Goal: Transaction & Acquisition: Purchase product/service

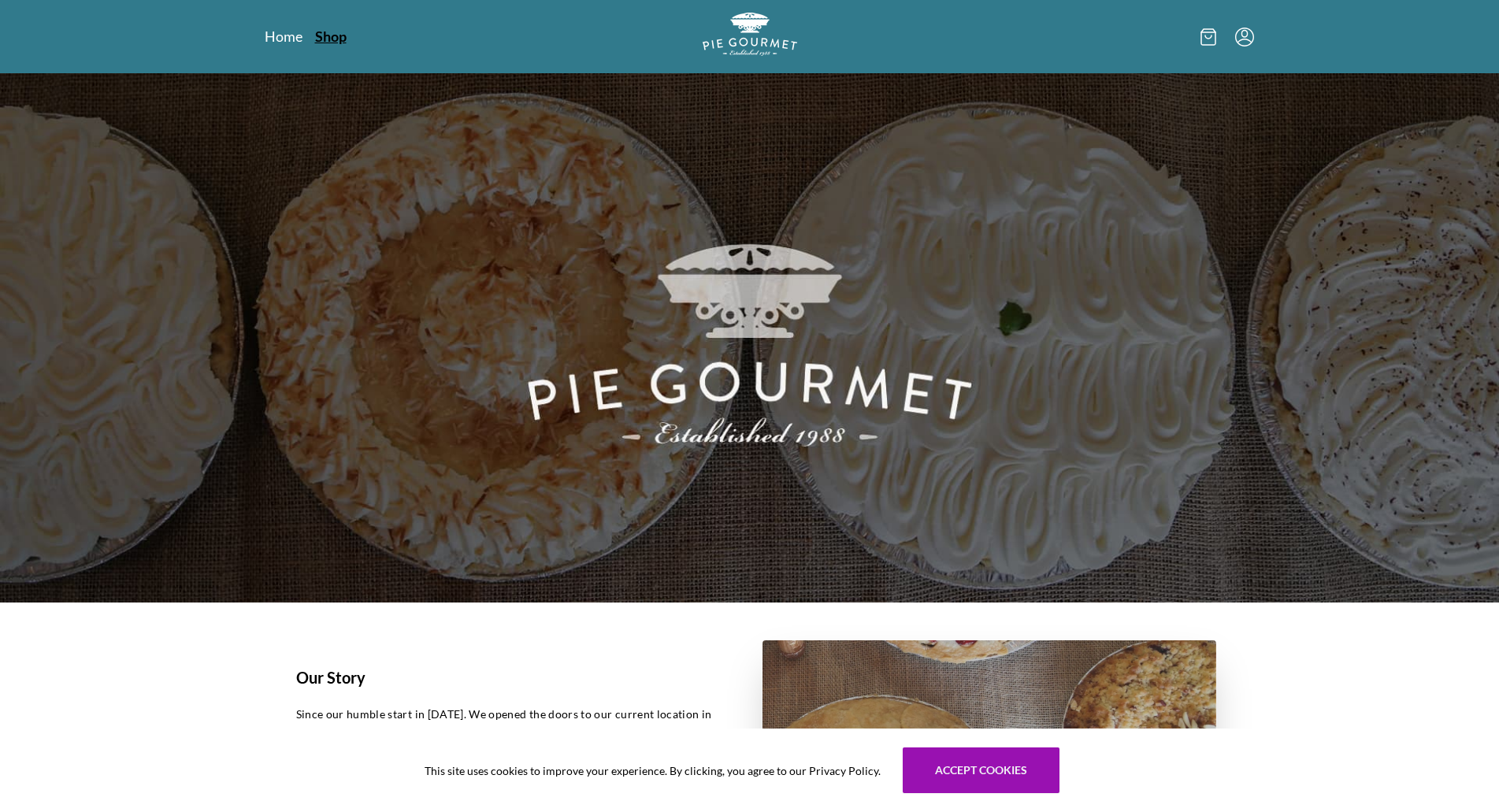
click at [338, 38] on link "Shop" at bounding box center [330, 36] width 32 height 19
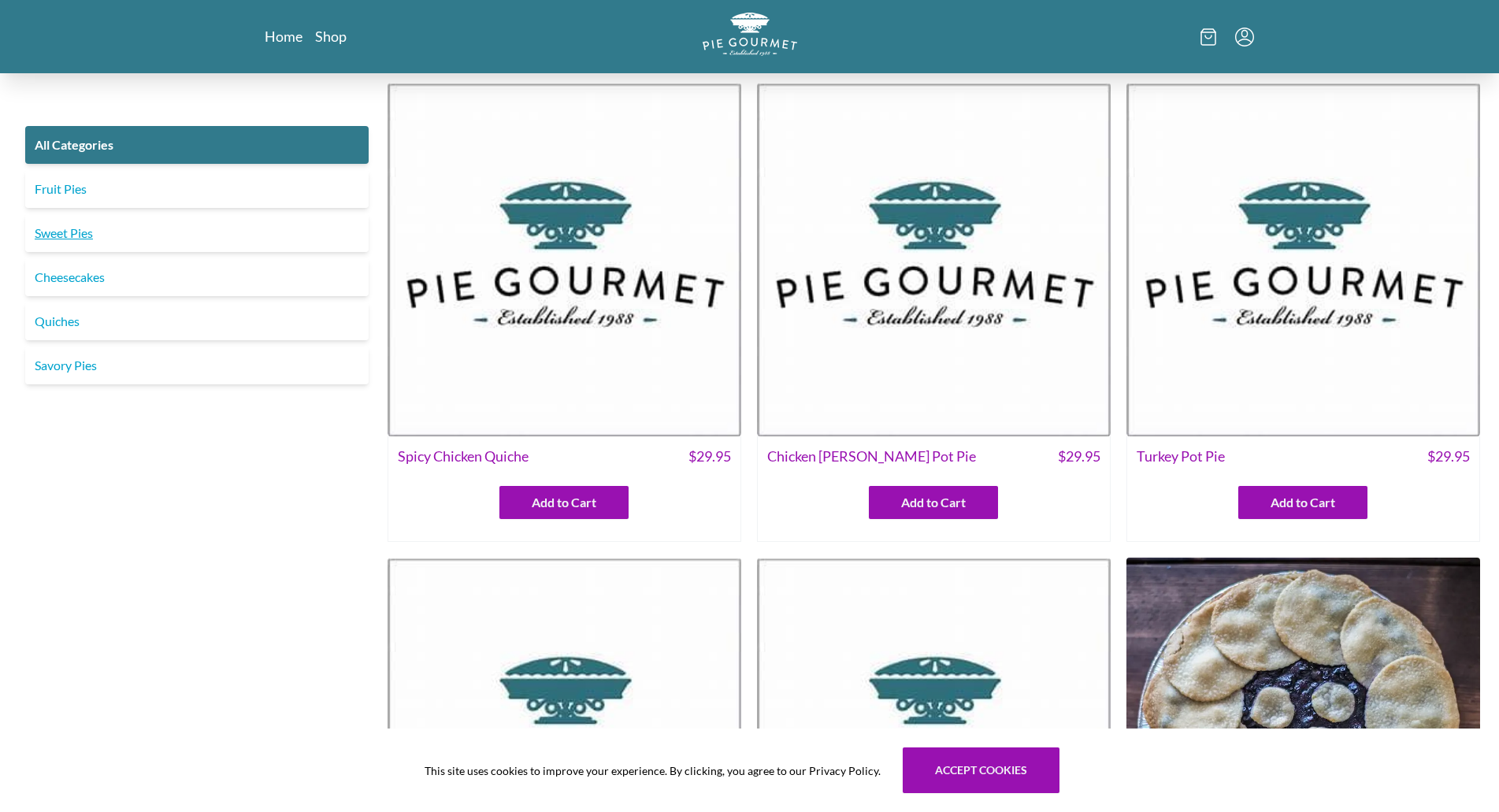
click at [68, 235] on link "Sweet Pies" at bounding box center [197, 233] width 343 height 37
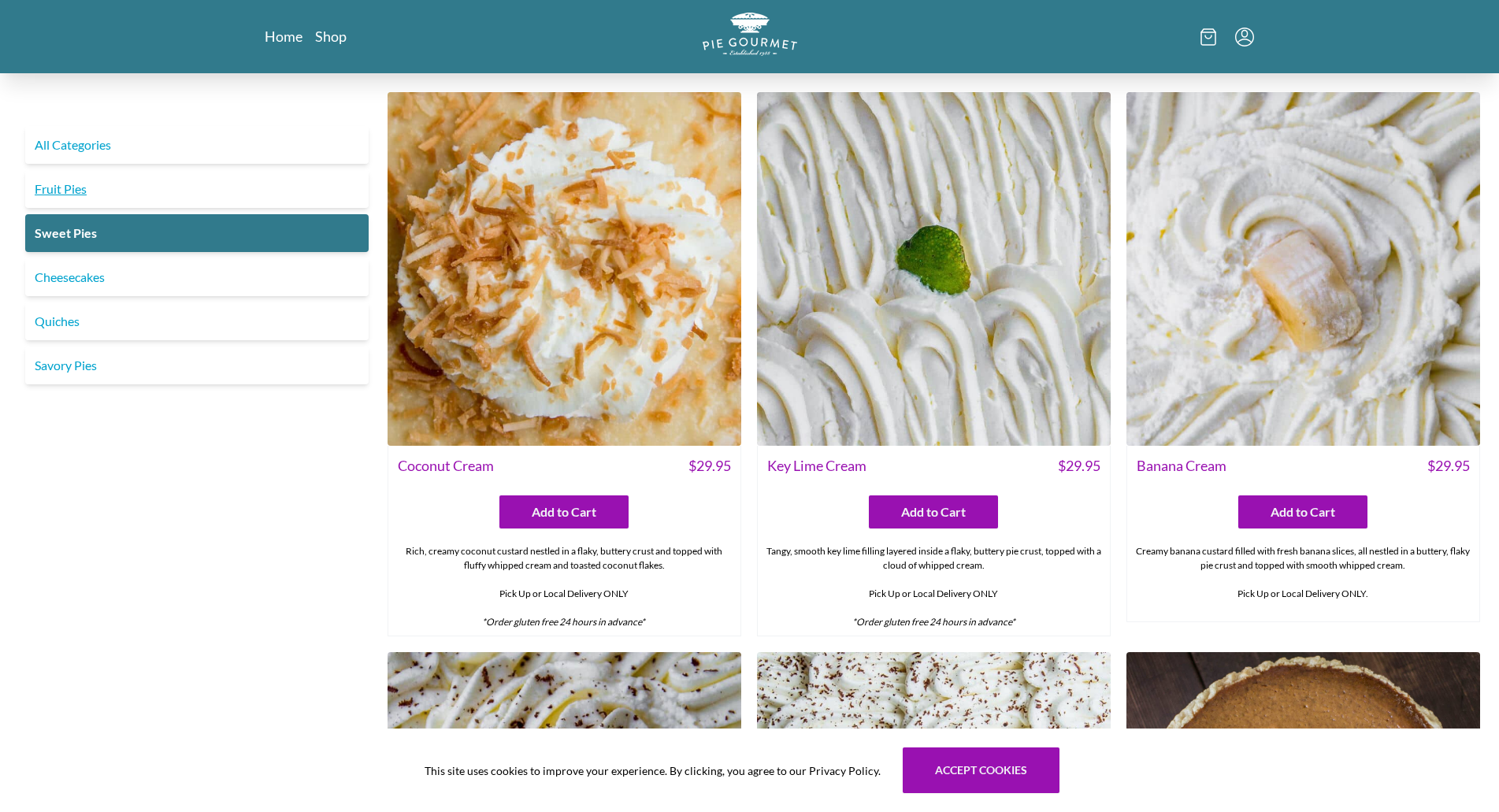
click at [103, 196] on link "Fruit Pies" at bounding box center [197, 188] width 343 height 37
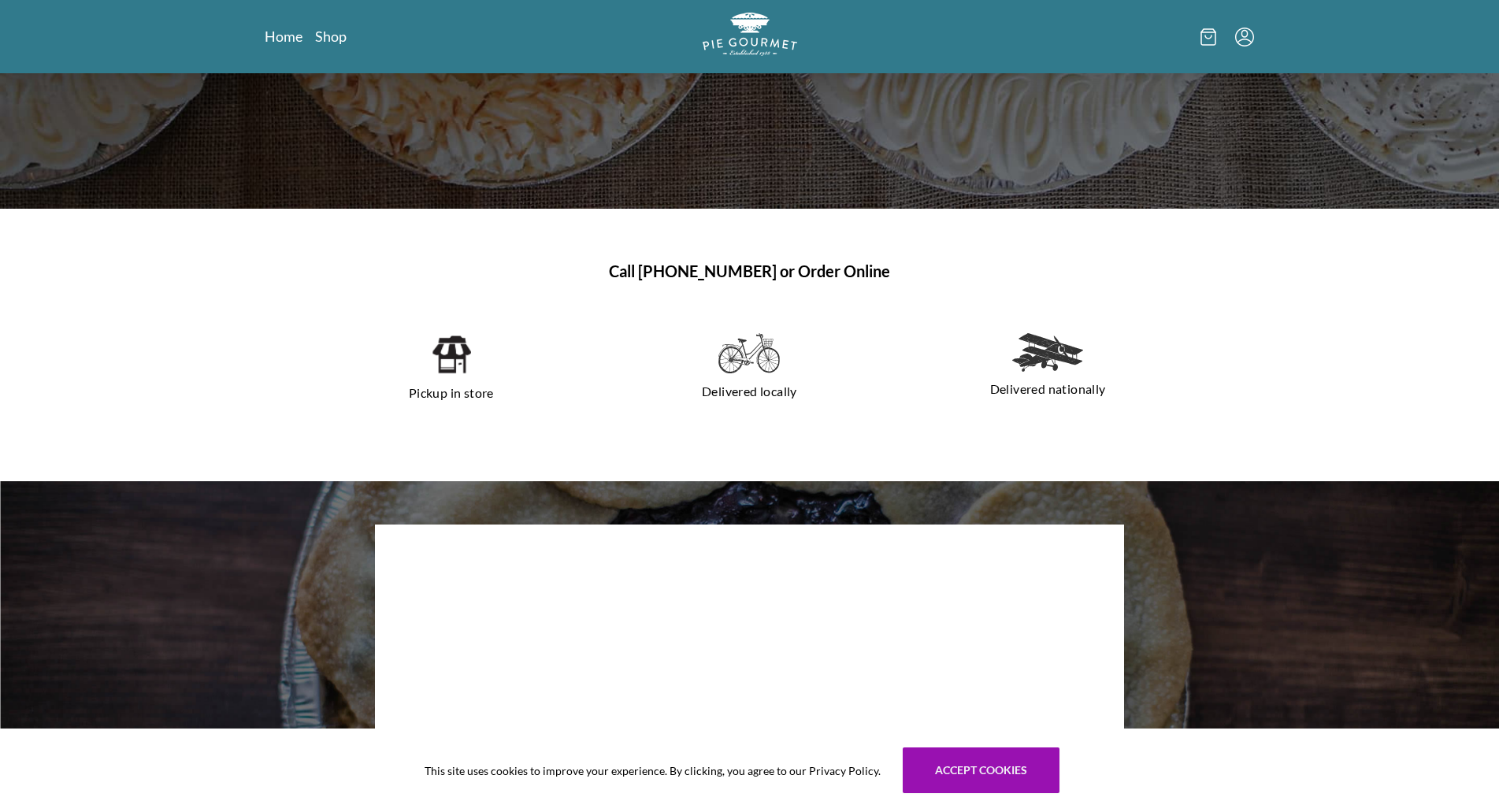
scroll to position [78, 0]
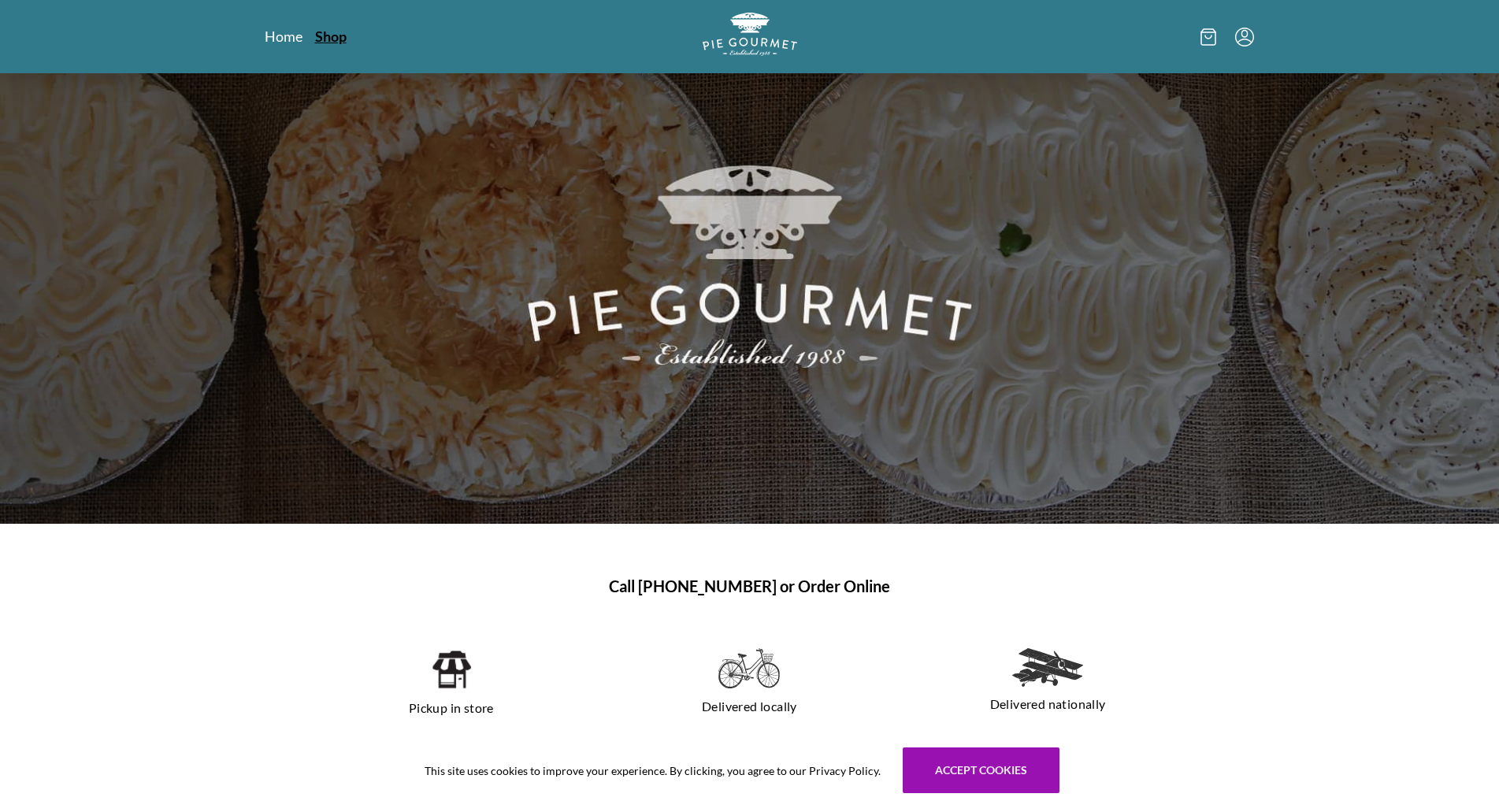
click at [332, 32] on link "Shop" at bounding box center [330, 36] width 32 height 19
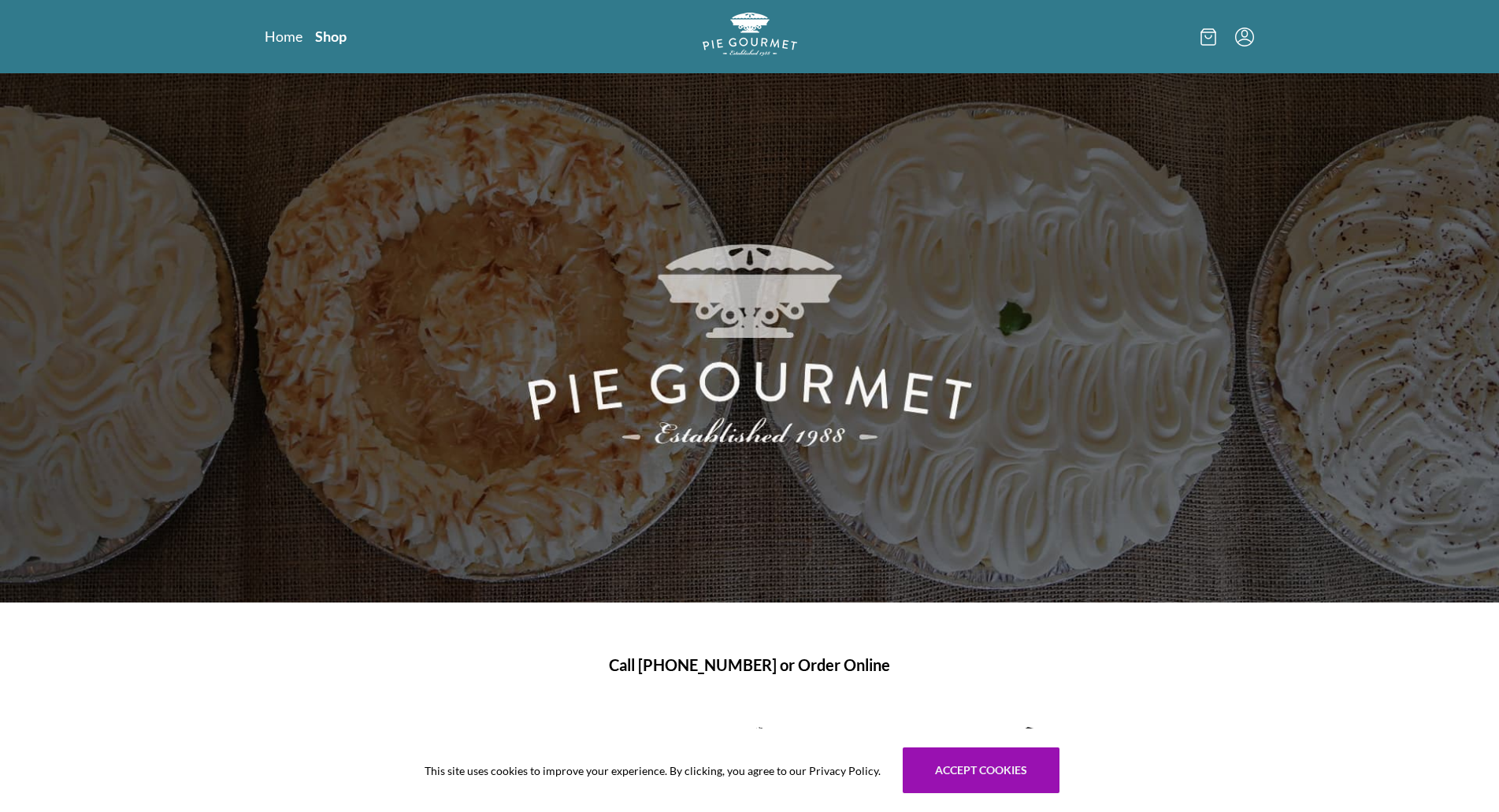
scroll to position [78, 0]
